Goal: Information Seeking & Learning: Learn about a topic

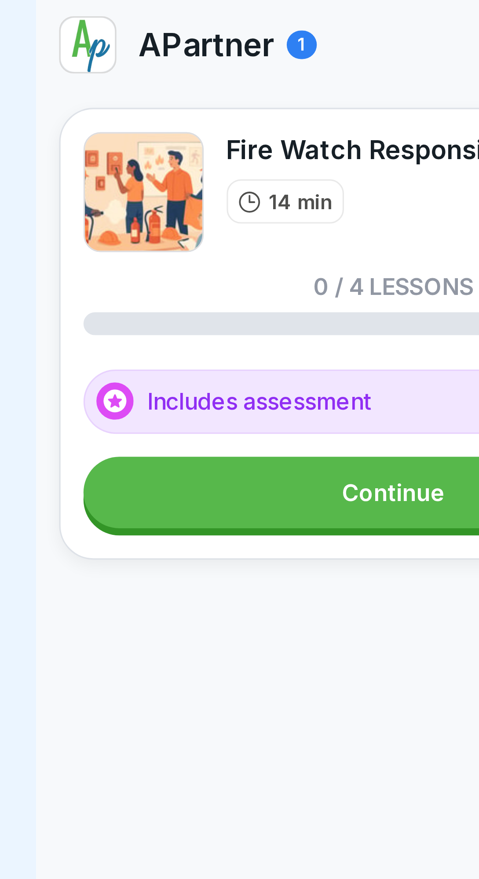
click at [239, 152] on link "Continue" at bounding box center [239, 153] width 191 height 22
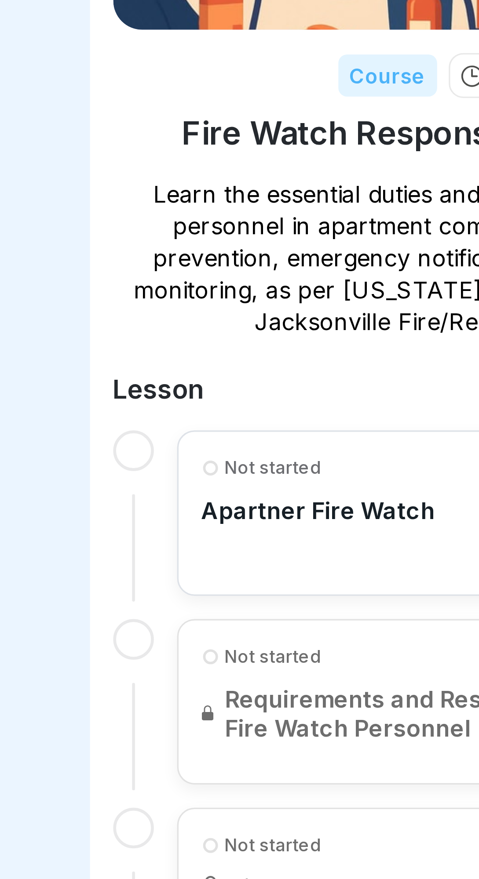
click at [205, 266] on p "Apartner Fire Watch" at bounding box center [198, 267] width 71 height 9
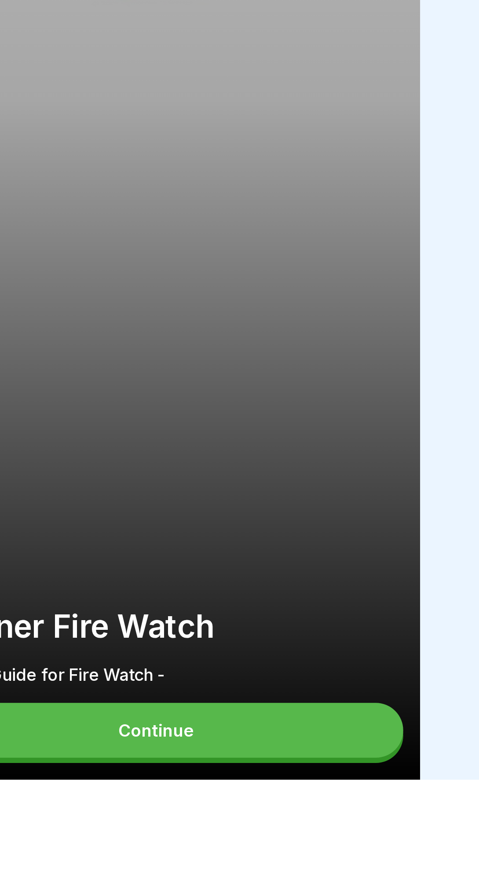
click at [259, 870] on button "Continue" at bounding box center [240, 858] width 206 height 23
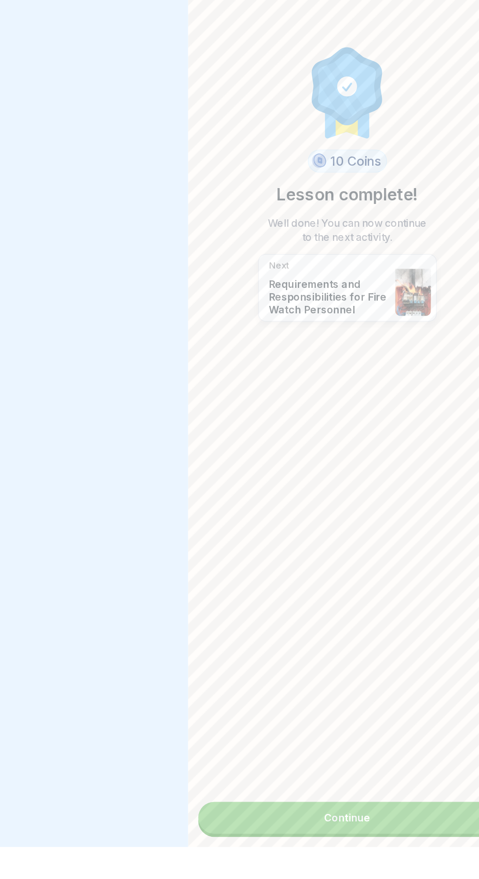
click at [264, 870] on link "Continue" at bounding box center [240, 859] width 206 height 22
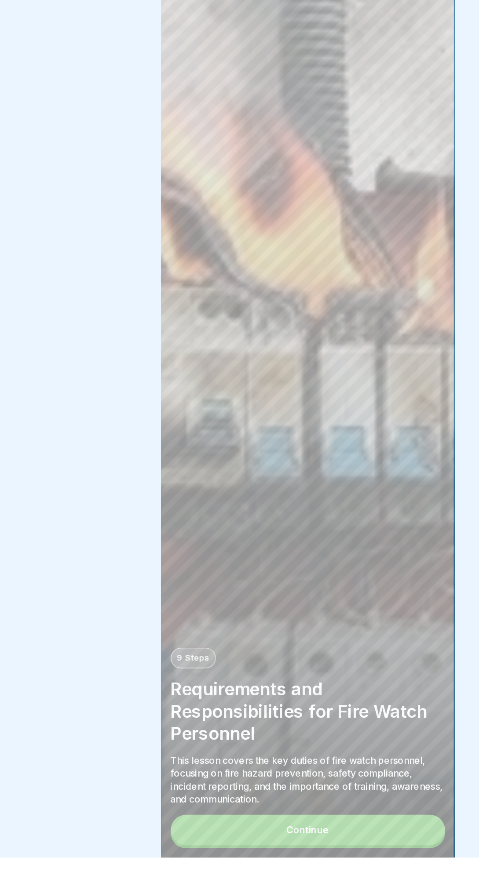
click at [251, 870] on button "Continue" at bounding box center [240, 858] width 206 height 23
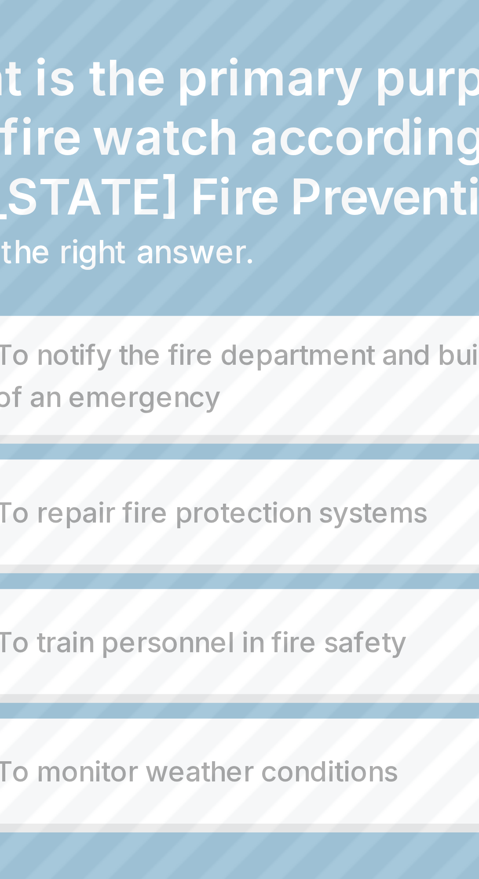
click at [245, 114] on p "To notify the fire department and building occupants of an emergency" at bounding box center [250, 116] width 174 height 21
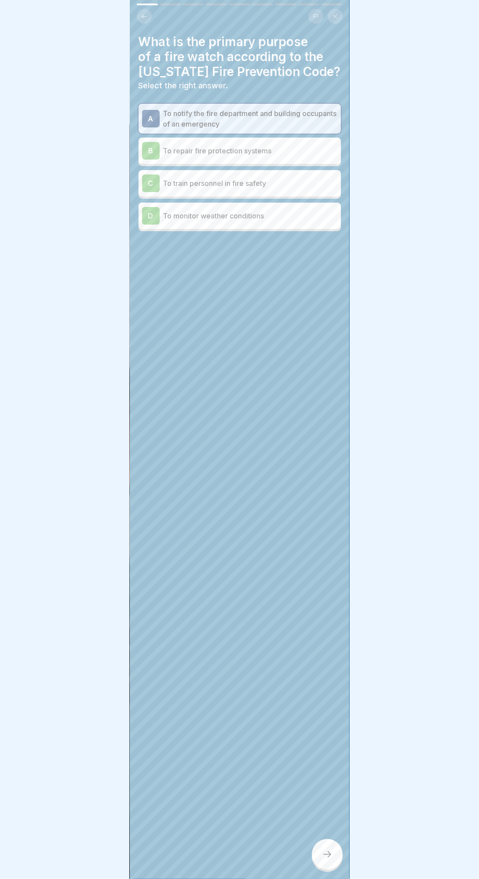
click at [334, 879] on div "What is the primary purpose of a fire watch according to the [US_STATE] Fire Pr…" at bounding box center [240, 439] width 220 height 879
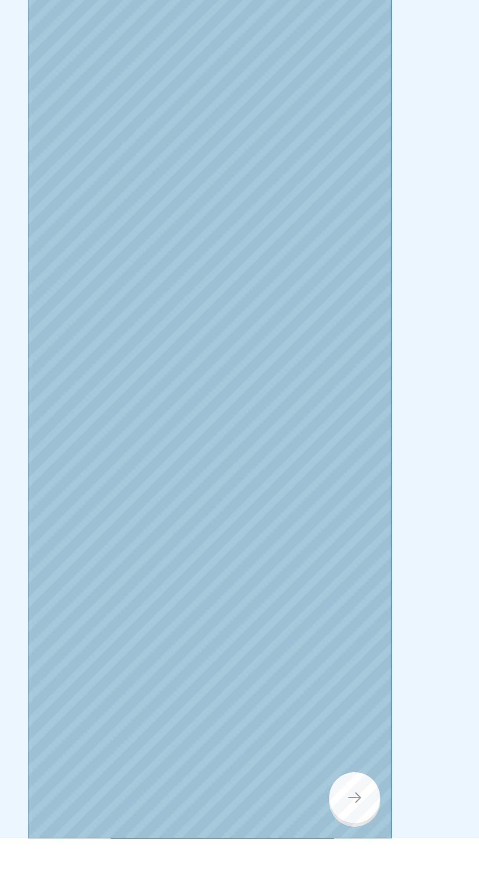
click at [335, 870] on div at bounding box center [327, 854] width 31 height 31
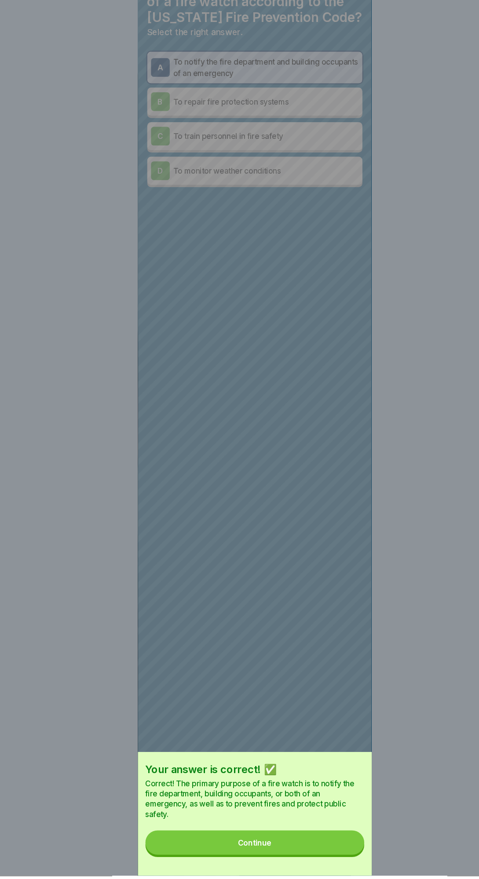
click at [251, 859] on button "Continue" at bounding box center [240, 847] width 206 height 23
